Goal: Entertainment & Leisure: Consume media (video, audio)

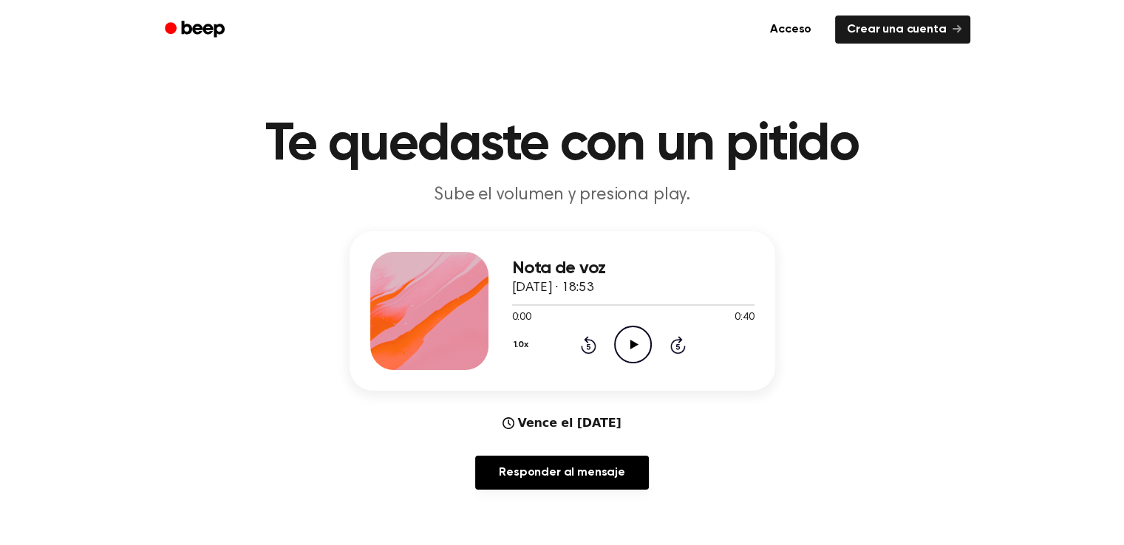
click at [644, 330] on circle at bounding box center [633, 344] width 36 height 36
click at [530, 307] on div at bounding box center [633, 304] width 242 height 12
click at [566, 303] on div at bounding box center [633, 304] width 242 height 12
click at [600, 308] on div at bounding box center [633, 304] width 242 height 12
click at [629, 343] on icon "Play Audio" at bounding box center [633, 345] width 38 height 38
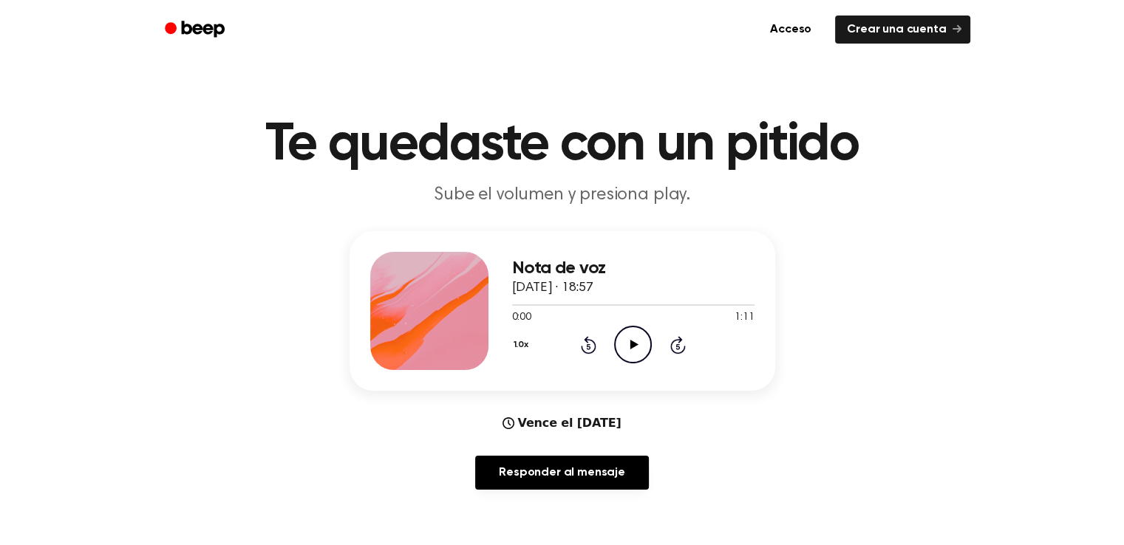
click at [618, 346] on icon "Play Audio" at bounding box center [633, 345] width 38 height 38
click at [630, 344] on icon at bounding box center [632, 345] width 7 height 10
